Goal: Information Seeking & Learning: Learn about a topic

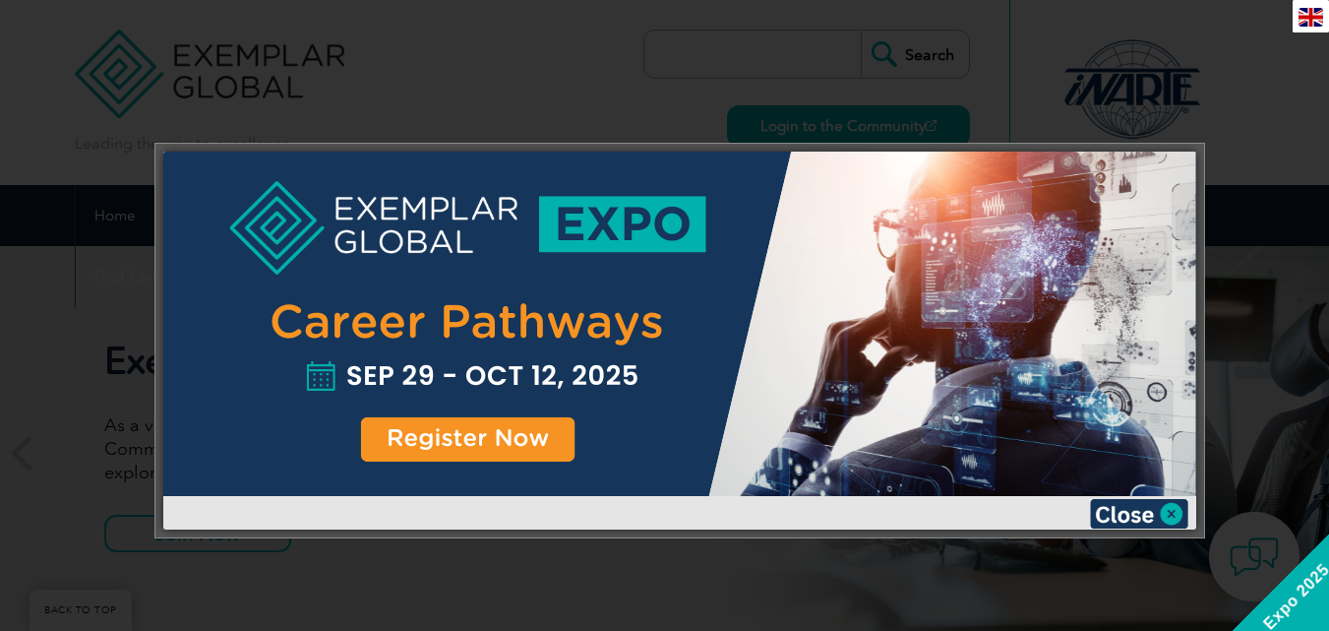
scroll to position [1883, 0]
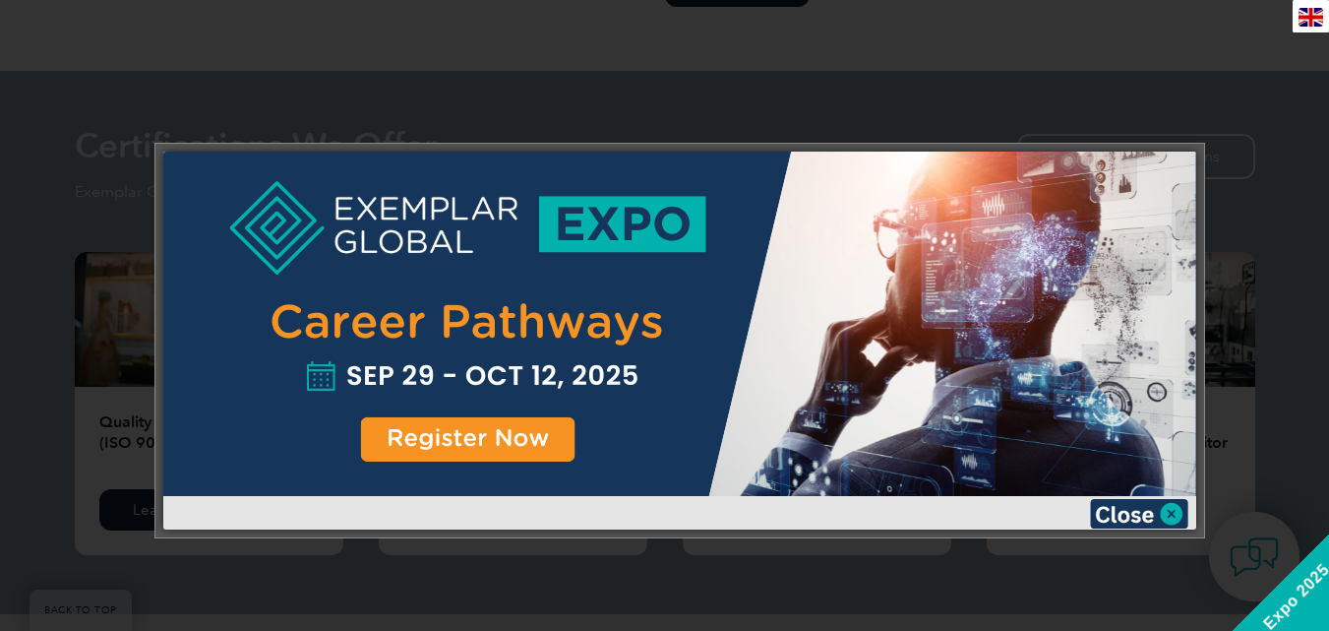
click at [856, 71] on div at bounding box center [664, 315] width 1329 height 631
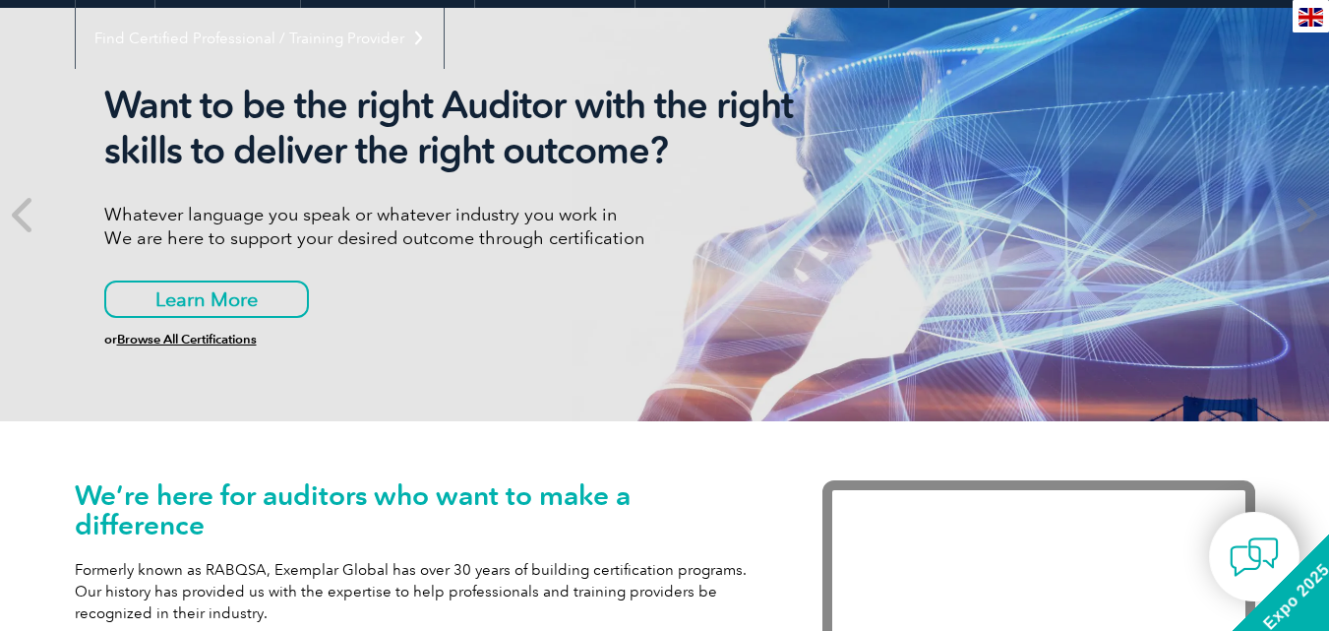
scroll to position [71, 0]
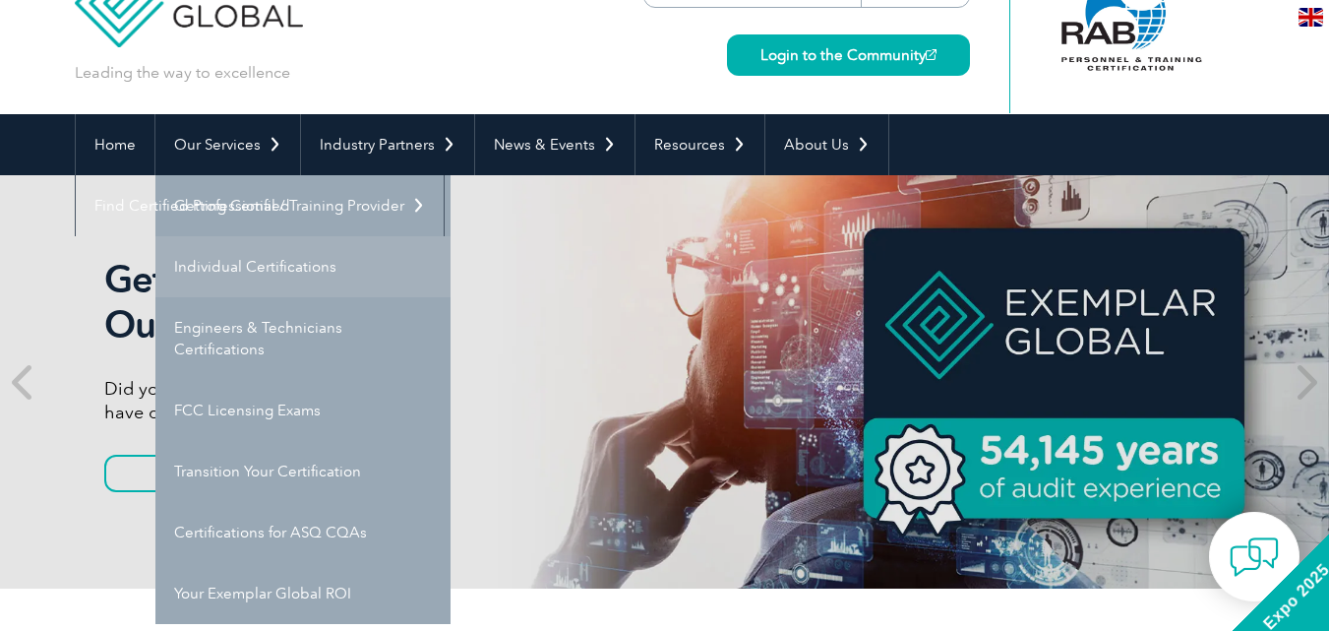
click at [254, 267] on link "Individual Certifications" at bounding box center [302, 266] width 295 height 61
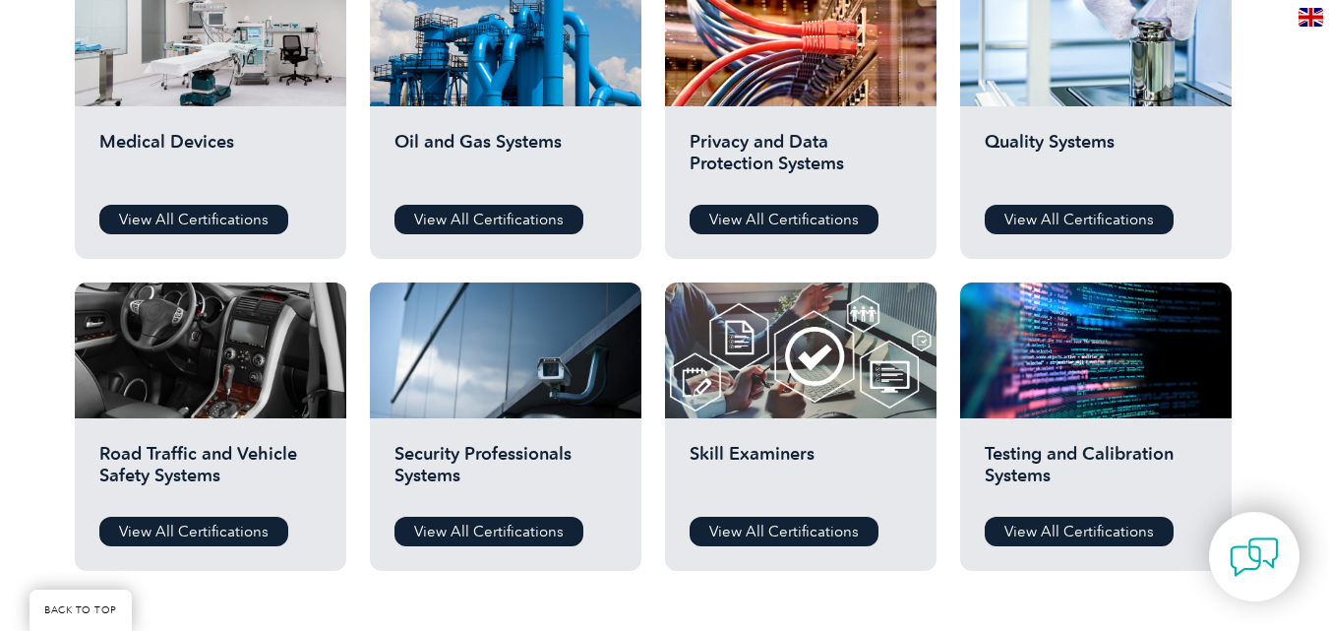
scroll to position [1469, 0]
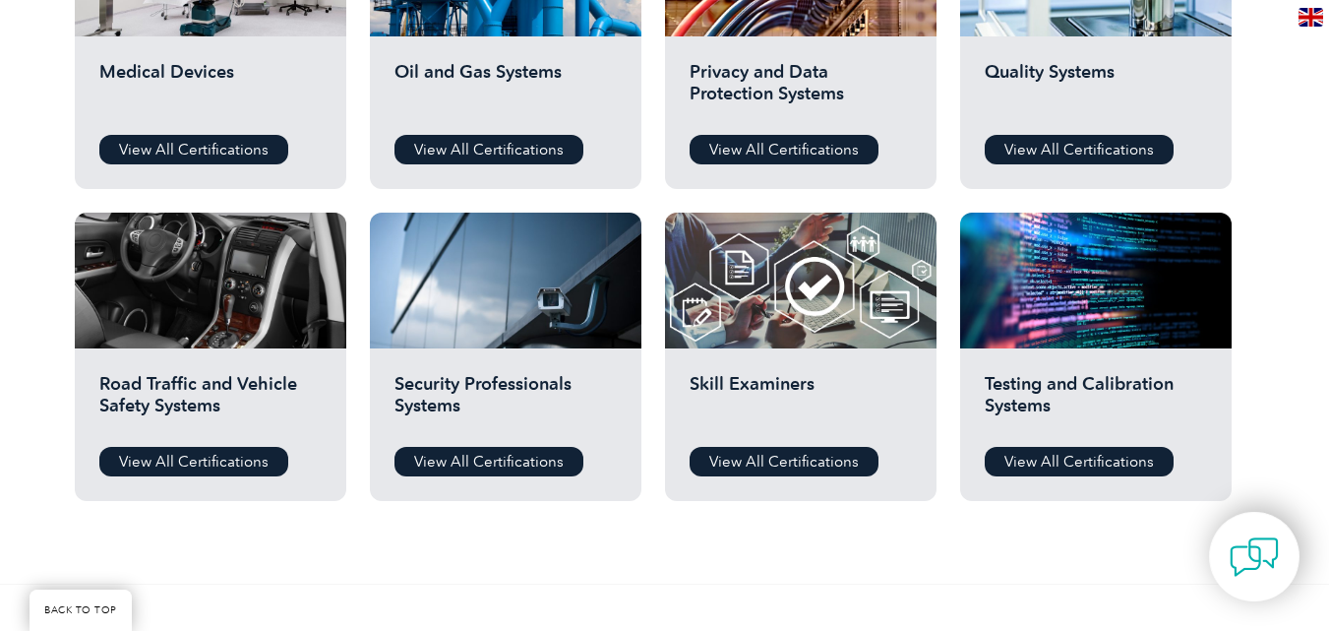
drag, startPoint x: 1340, startPoint y: 108, endPoint x: 1314, endPoint y: 416, distance: 309.0
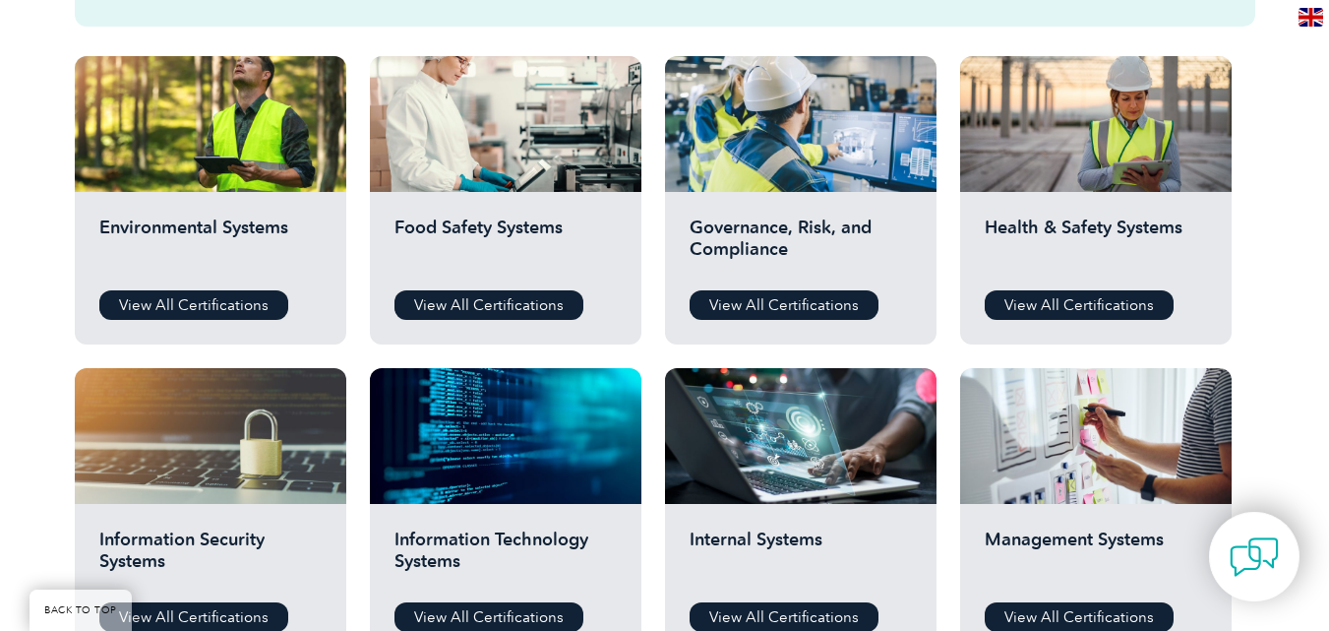
scroll to position [686, 0]
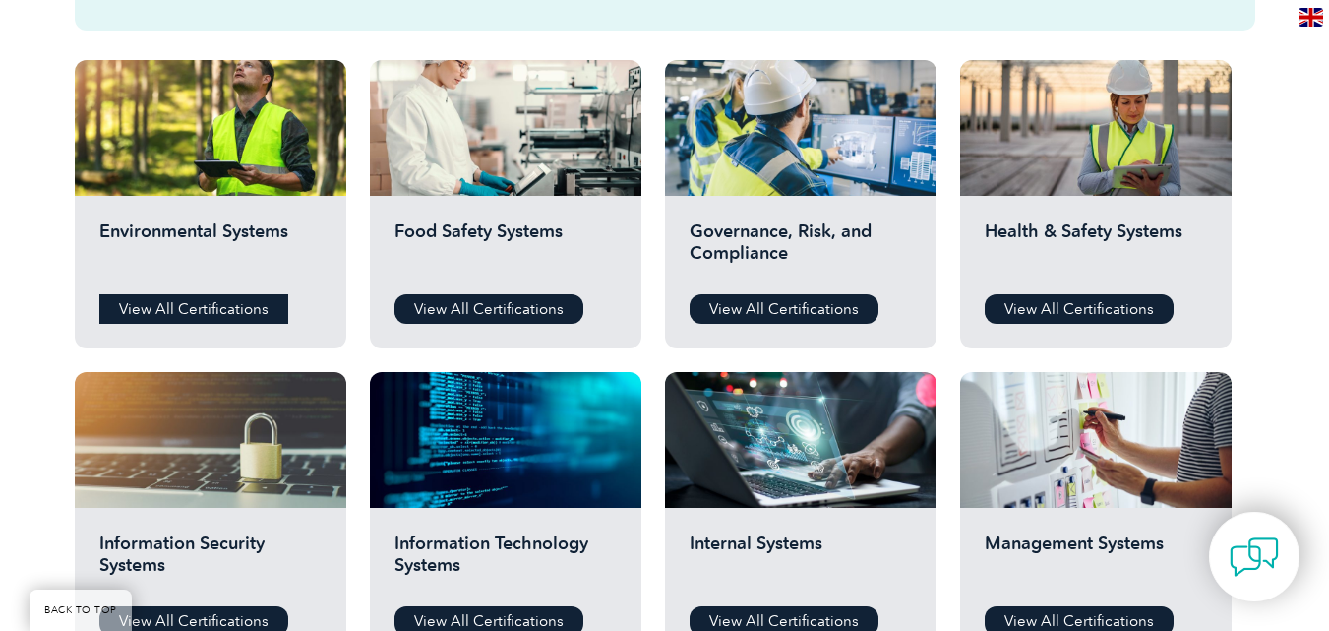
click at [227, 307] on link "View All Certifications" at bounding box center [193, 309] width 189 height 30
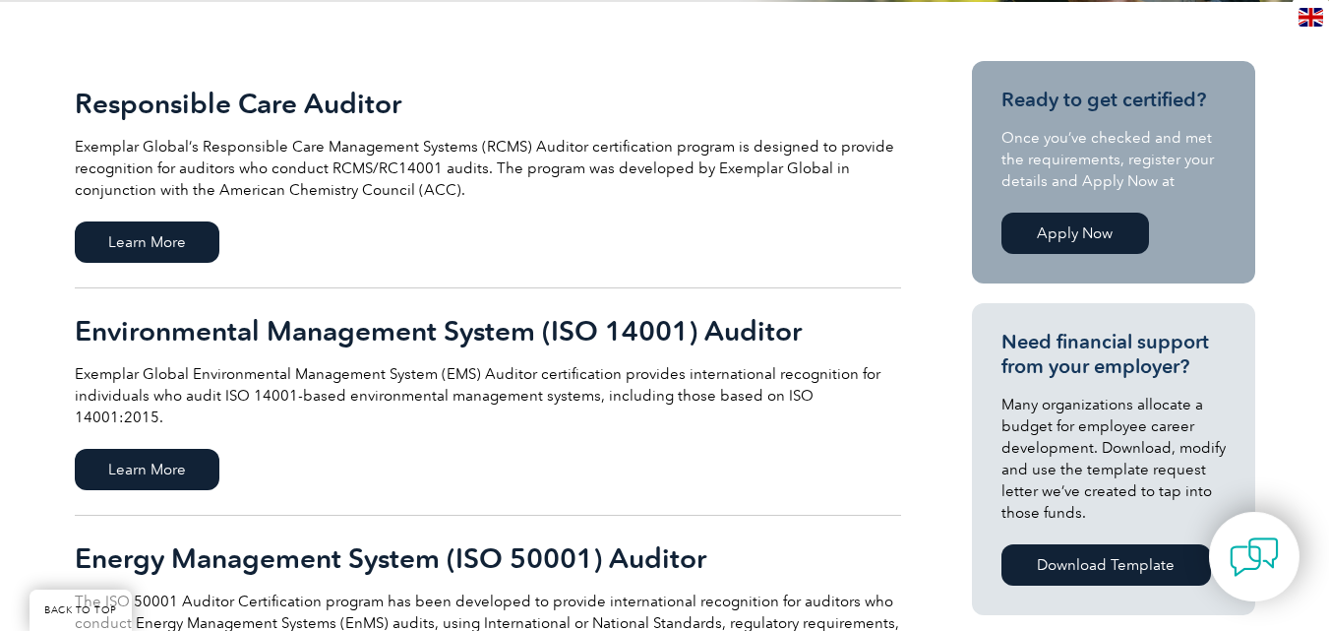
scroll to position [448, 0]
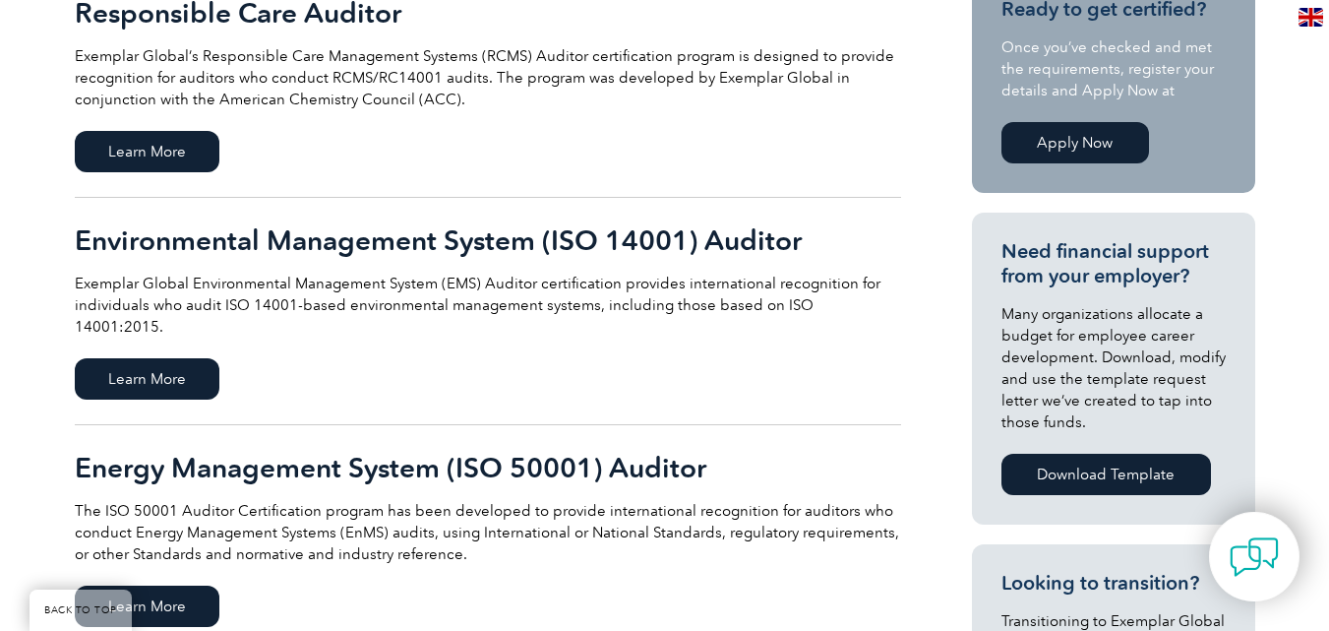
drag, startPoint x: 1343, startPoint y: 78, endPoint x: 1136, endPoint y: 268, distance: 280.6
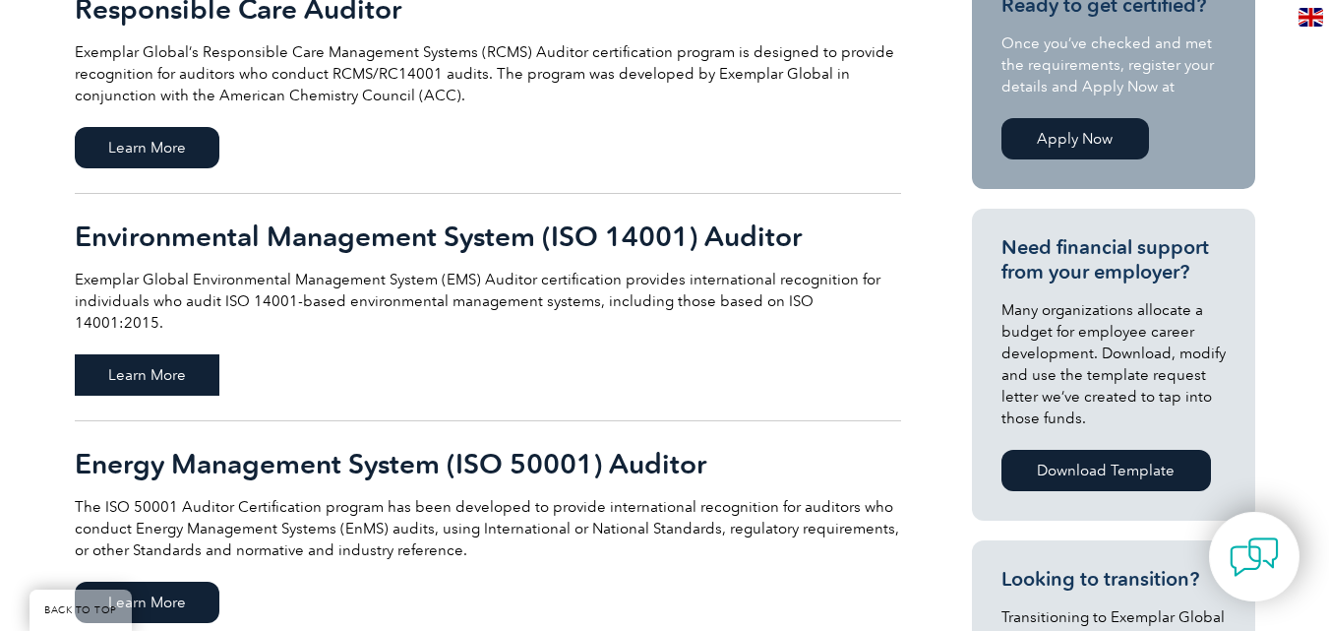
click at [187, 357] on span "Learn More" at bounding box center [147, 374] width 145 height 41
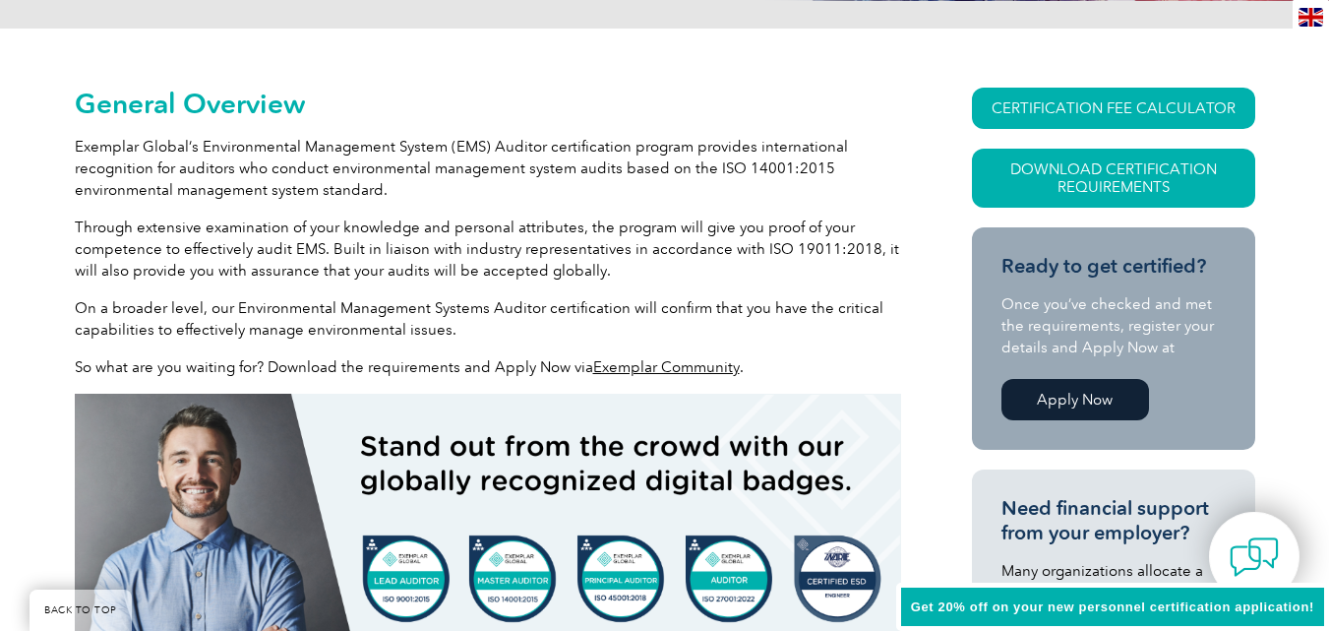
scroll to position [457, 0]
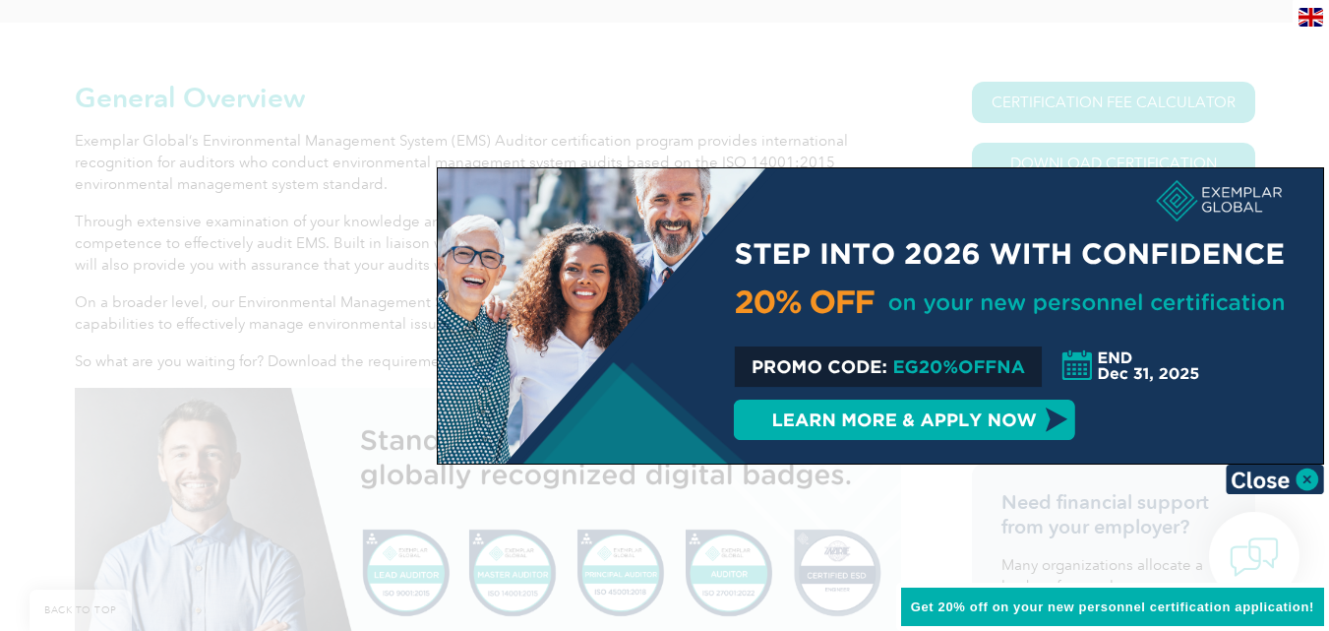
drag, startPoint x: 1340, startPoint y: 83, endPoint x: 1343, endPoint y: 159, distance: 76.8
click at [1309, 481] on img at bounding box center [1275, 479] width 98 height 30
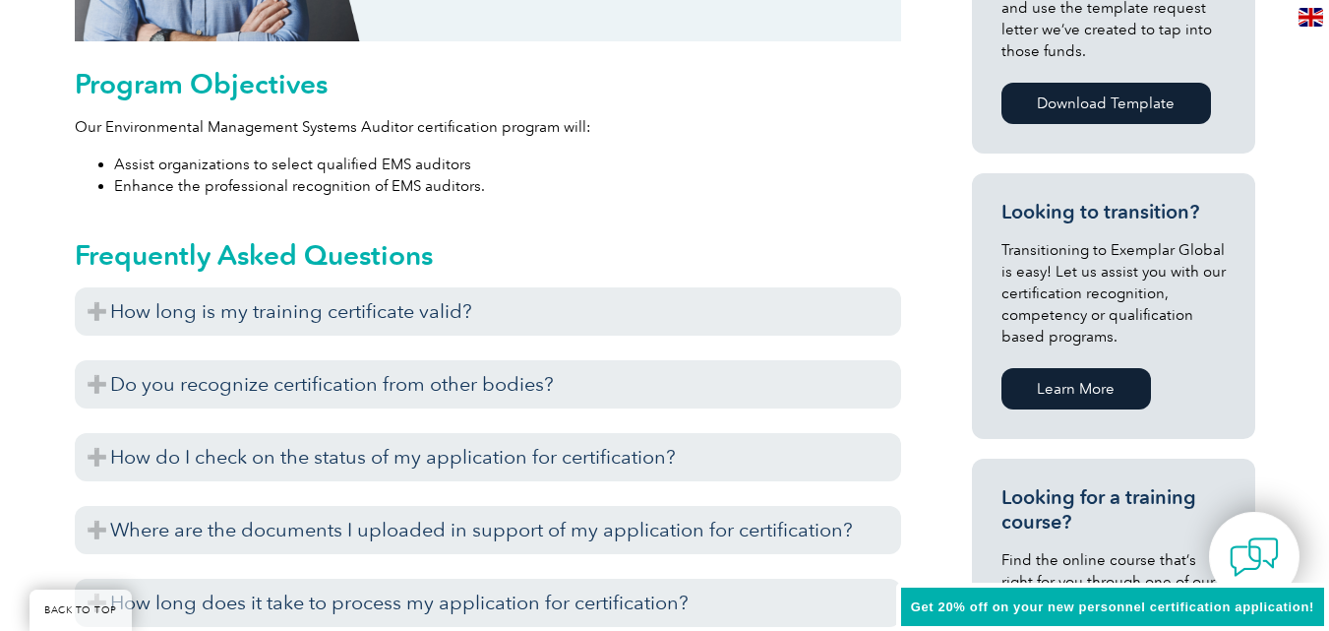
scroll to position [1115, 0]
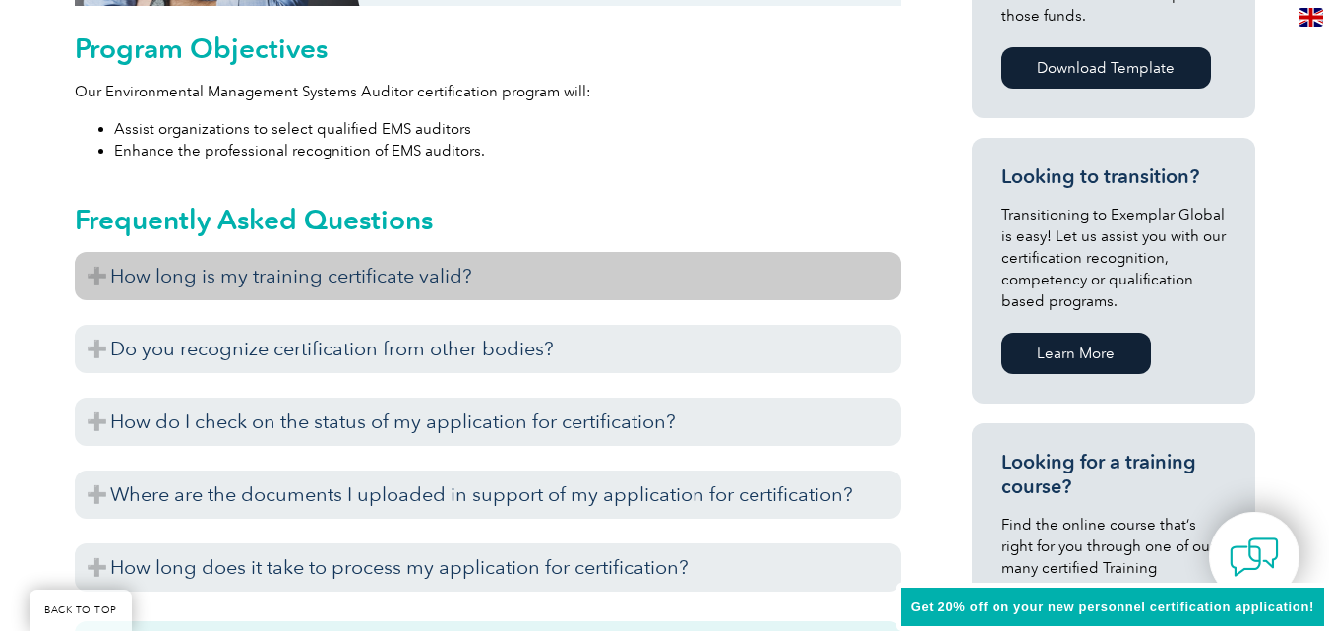
click at [630, 274] on h3 "How long is my training certificate valid?" at bounding box center [488, 276] width 826 height 48
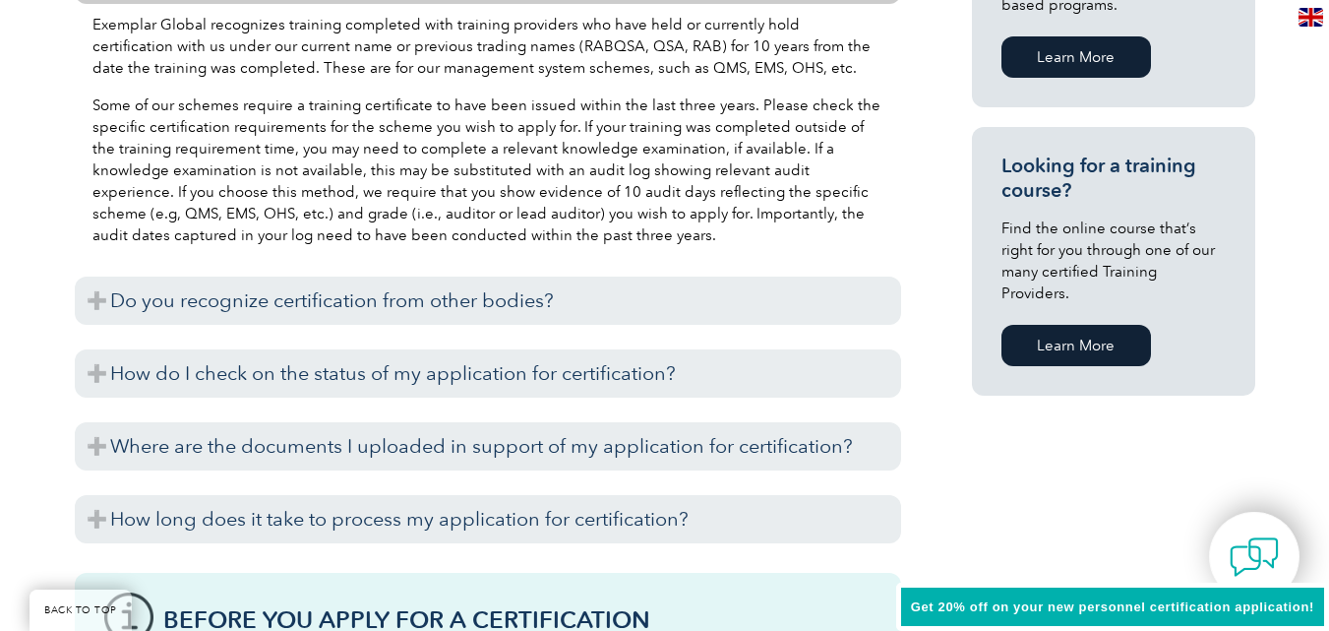
scroll to position [1423, 0]
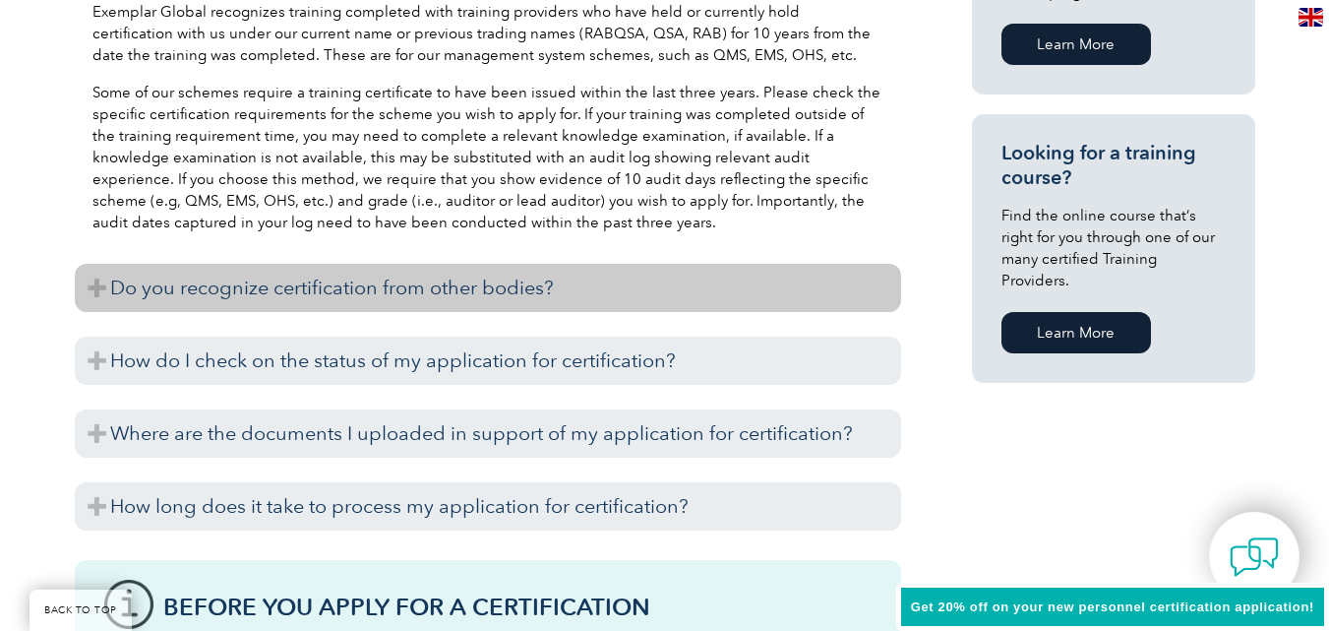
click at [613, 271] on h3 "Do you recognize certification from other bodies?" at bounding box center [488, 288] width 826 height 48
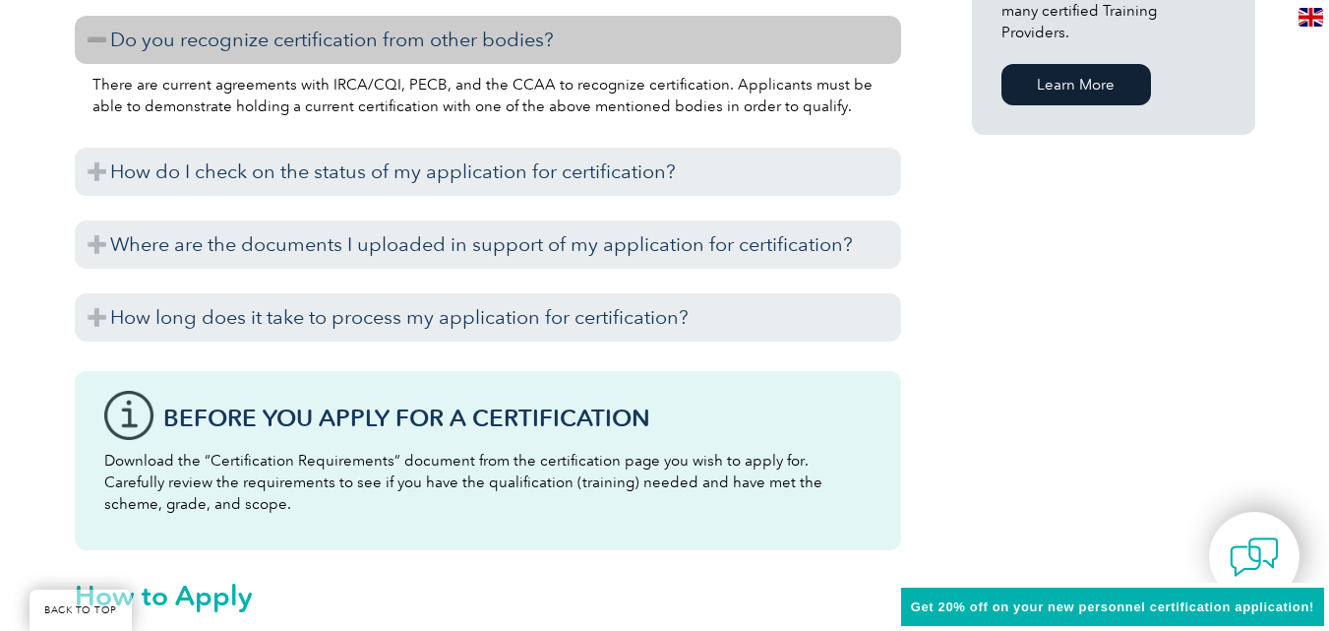
scroll to position [1678, 0]
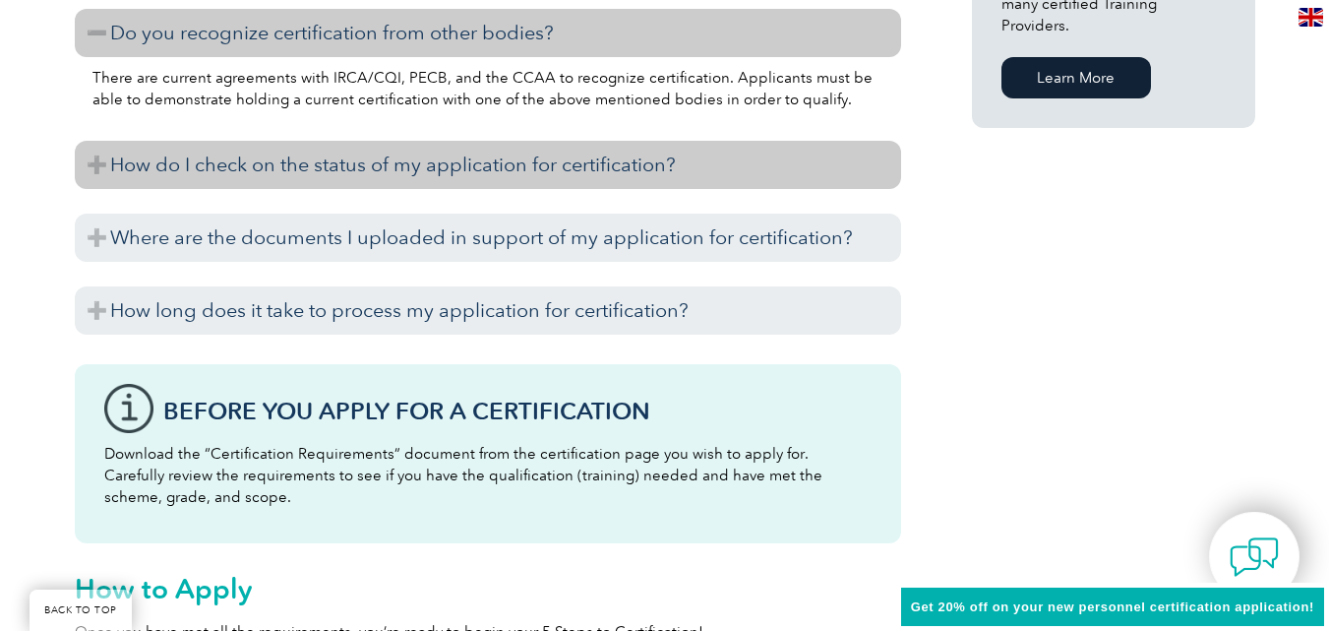
click at [654, 167] on h3 "How do I check on the status of my application for certification?" at bounding box center [488, 165] width 826 height 48
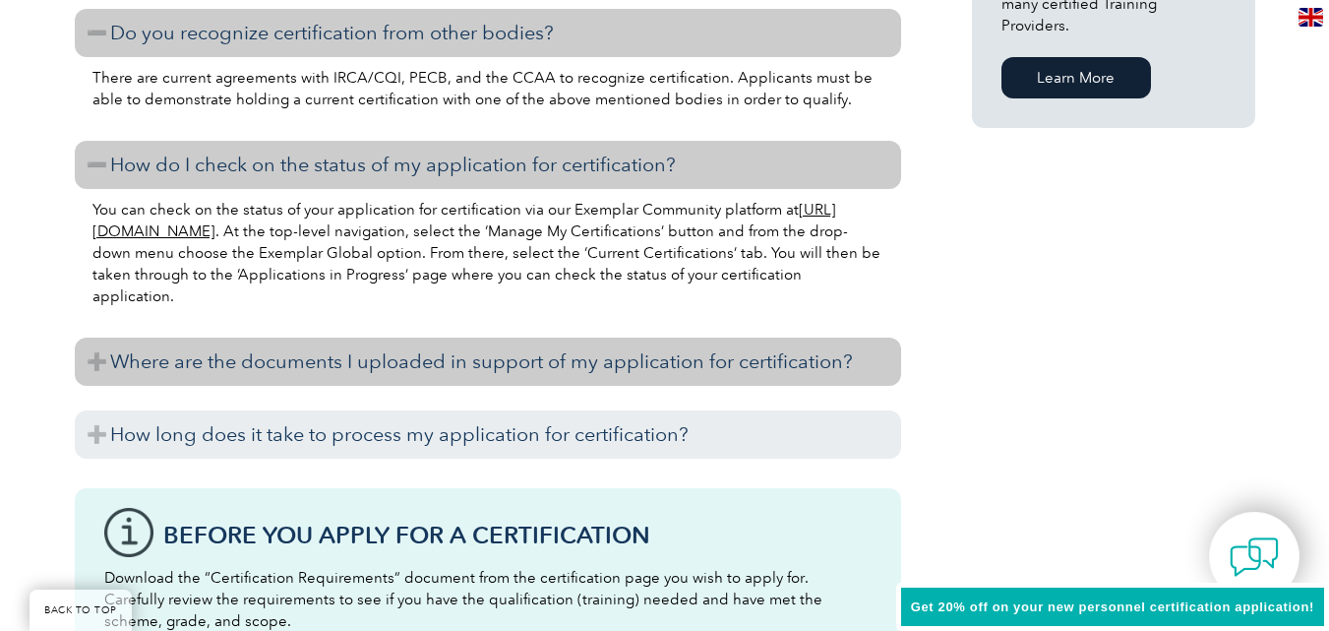
click at [602, 363] on h3 "Where are the documents I uploaded in support of my application for certificati…" at bounding box center [488, 361] width 826 height 48
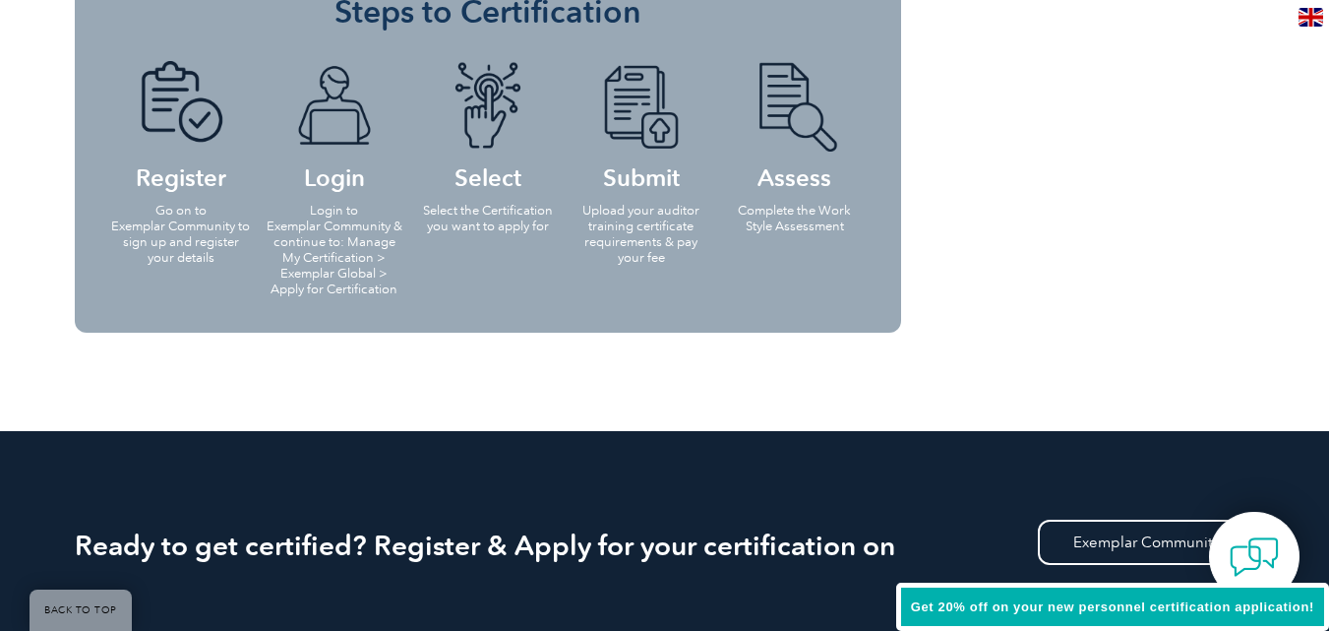
scroll to position [2563, 0]
